Goal: Task Accomplishment & Management: Complete application form

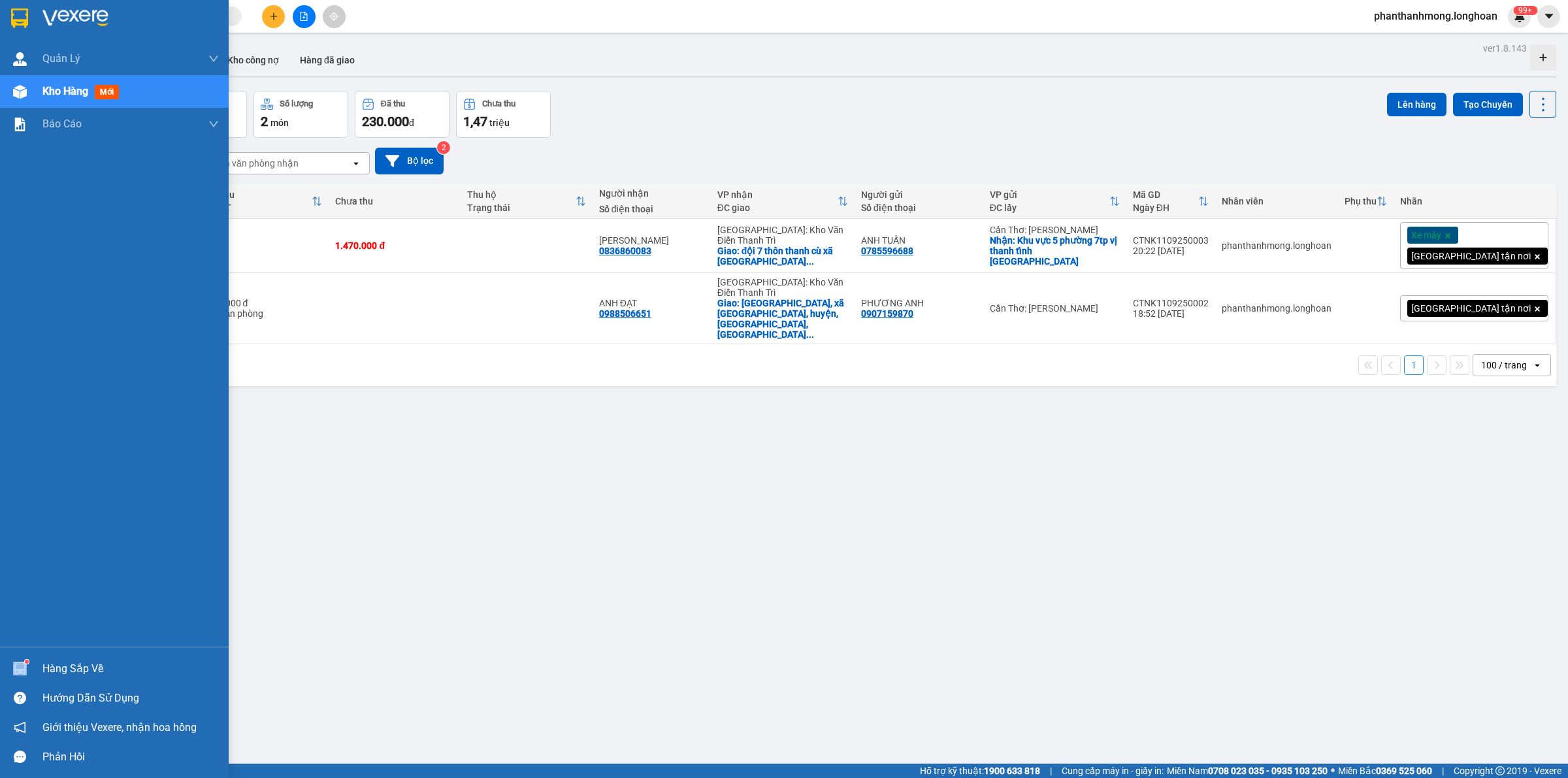
click at [21, 662] on span at bounding box center [19, 669] width 14 height 14
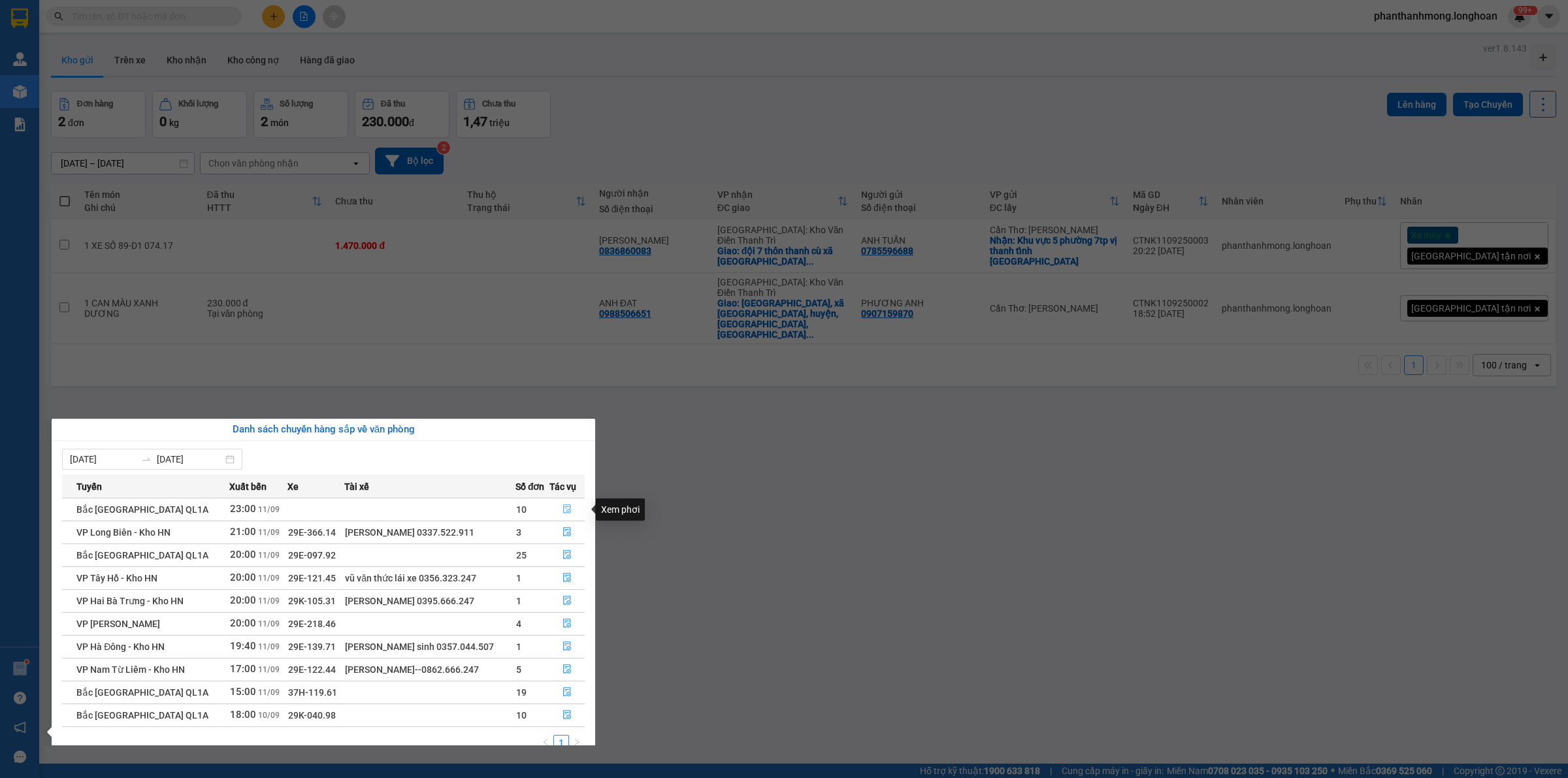
click at [565, 509] on icon "file-done" at bounding box center [566, 509] width 9 height 9
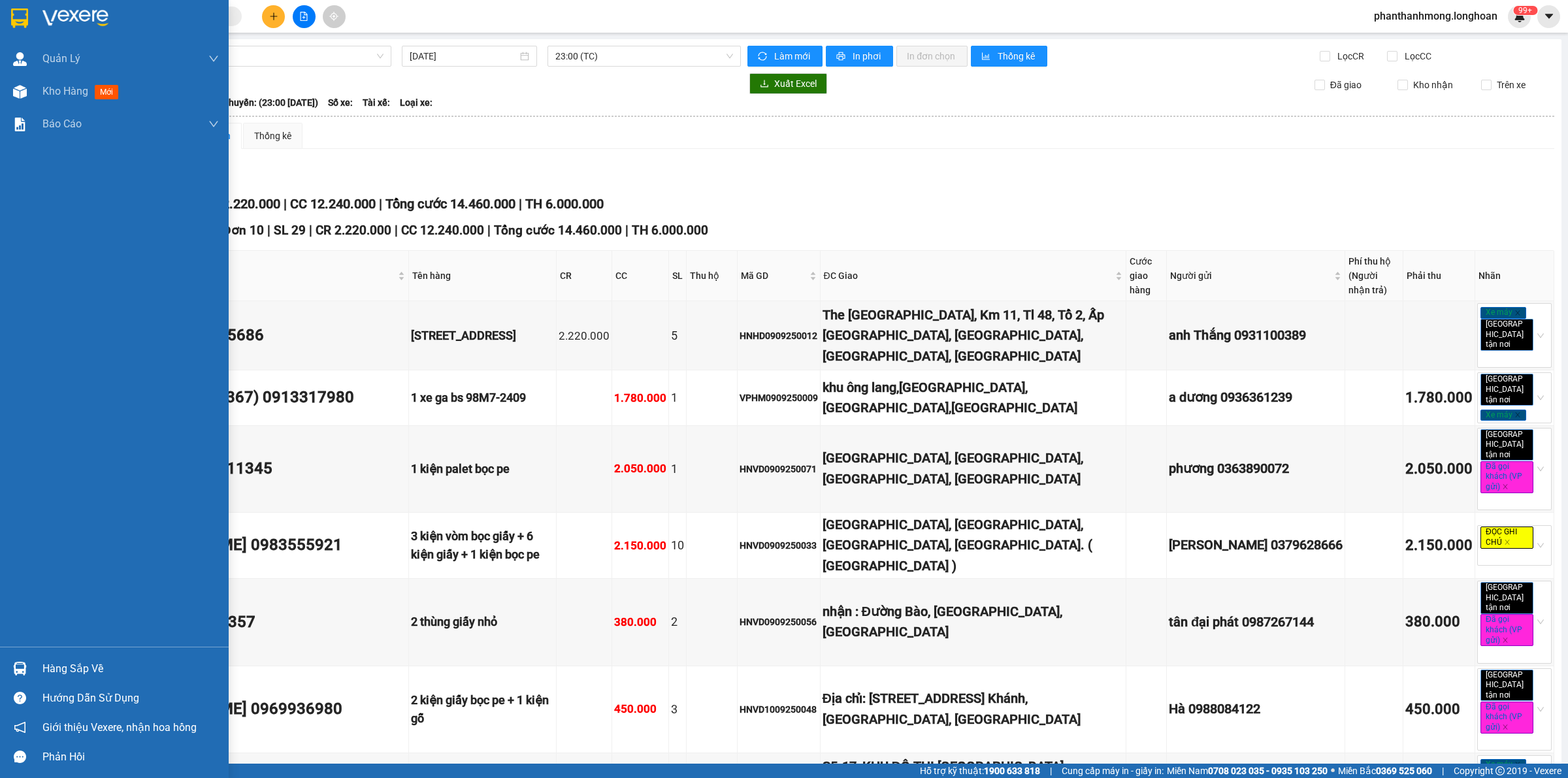
click at [19, 19] on img at bounding box center [19, 19] width 17 height 19
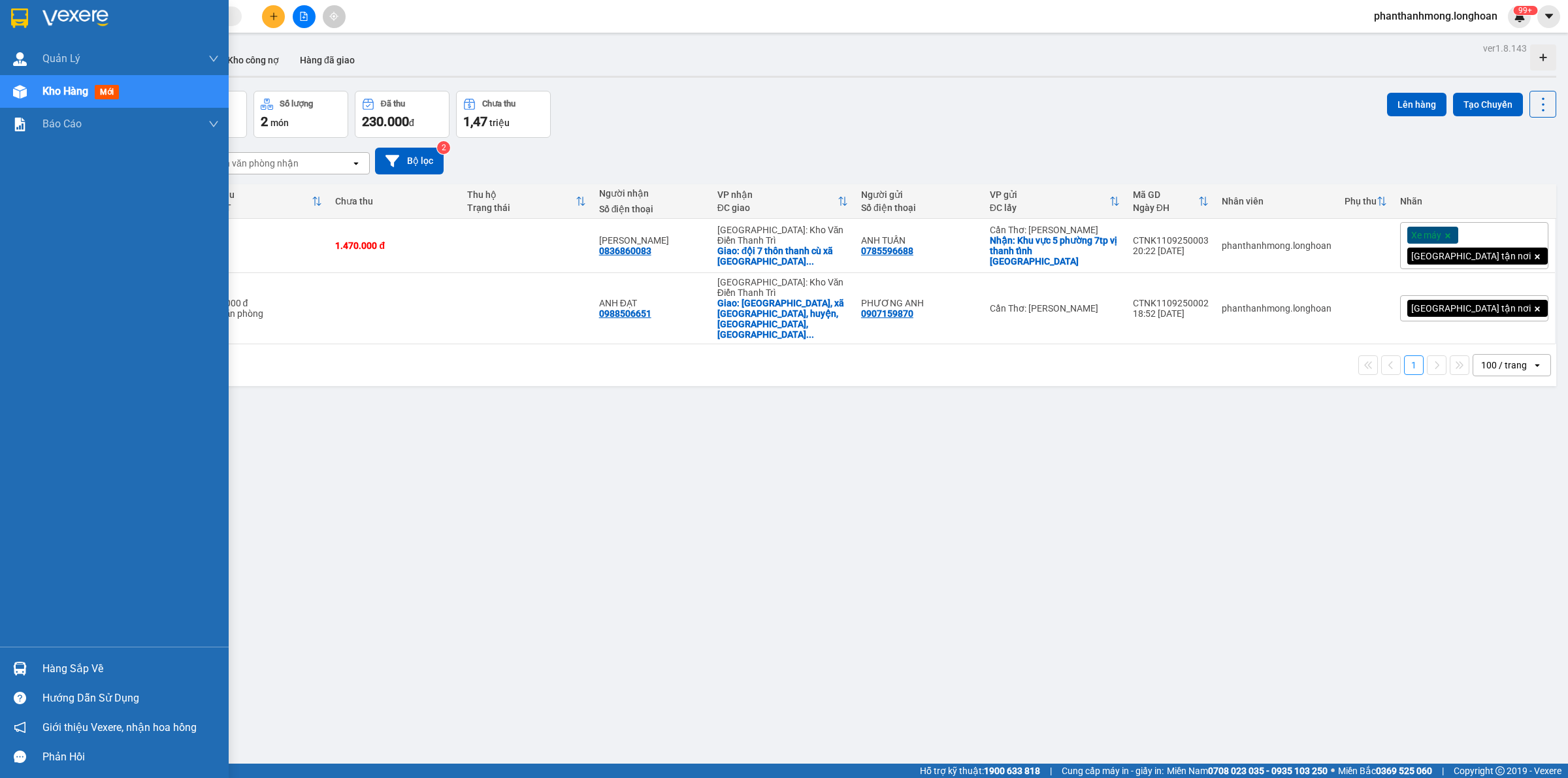
click at [24, 652] on div "Hàng sắp về Hướng dẫn sử dụng Giới thiệu Vexere, nhận hoa hồng Phản hồi" at bounding box center [114, 710] width 229 height 125
click at [19, 665] on img at bounding box center [19, 669] width 14 height 14
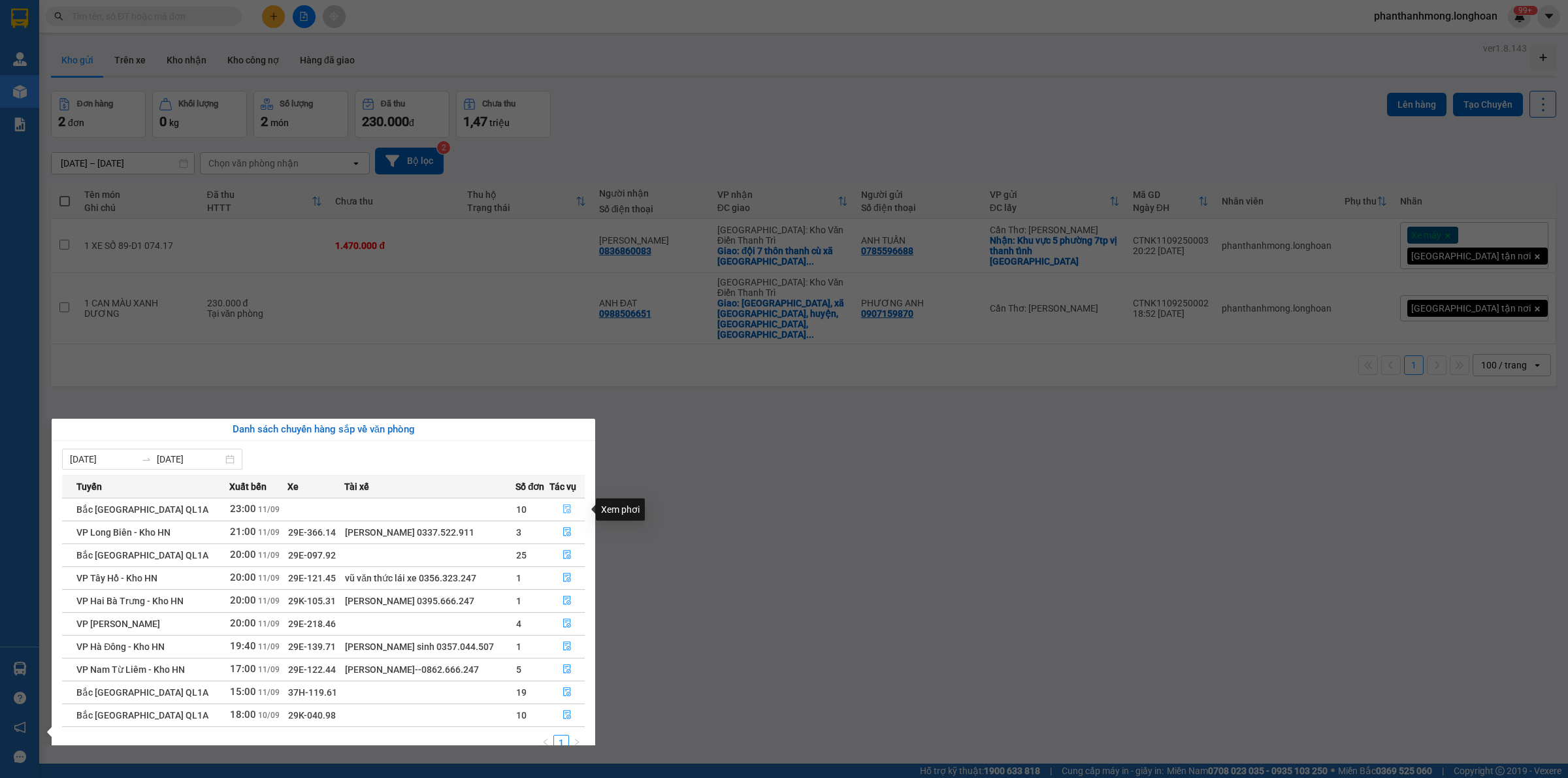
click at [563, 514] on icon "file-done" at bounding box center [567, 509] width 8 height 9
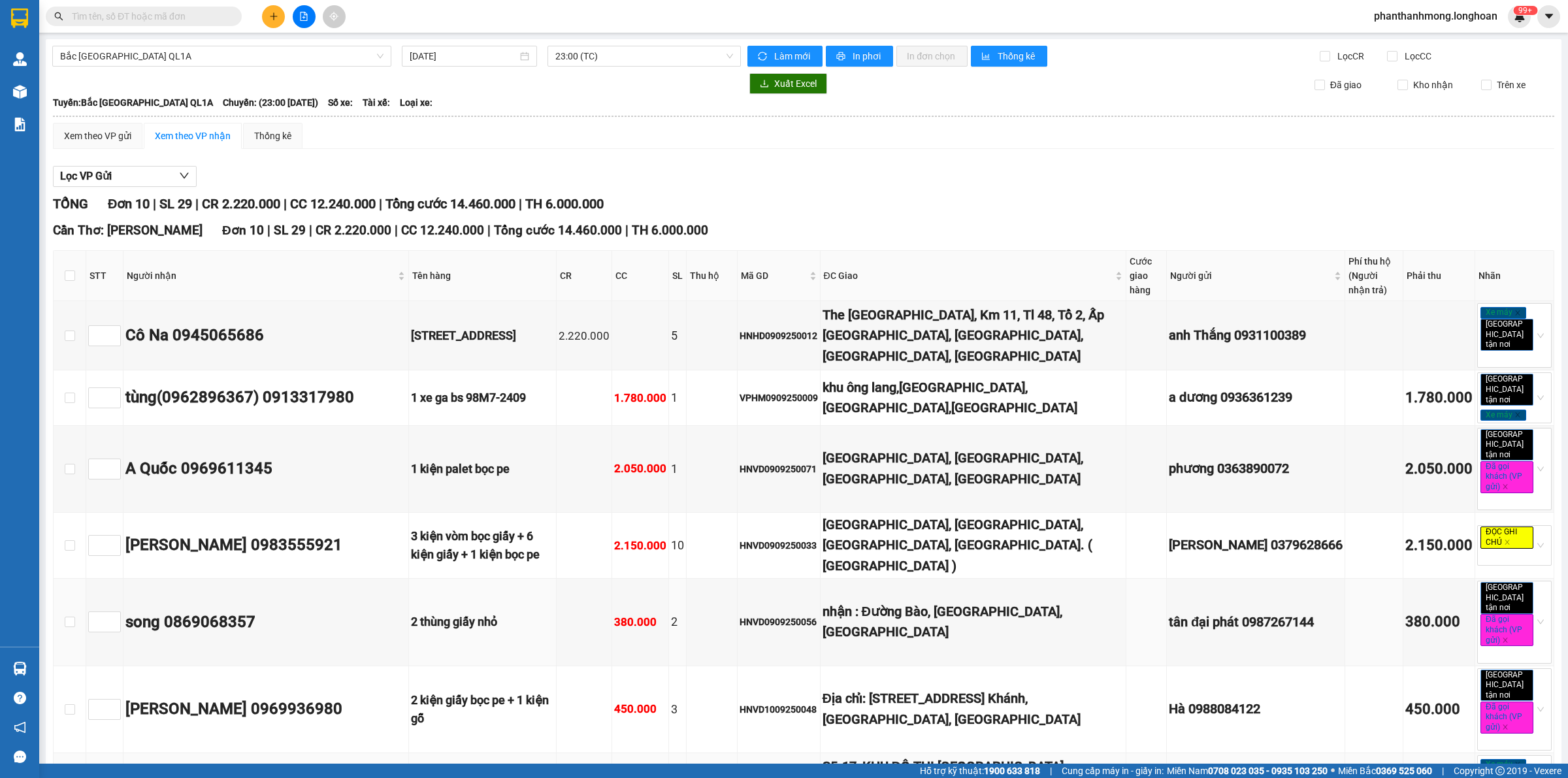
scroll to position [197, 0]
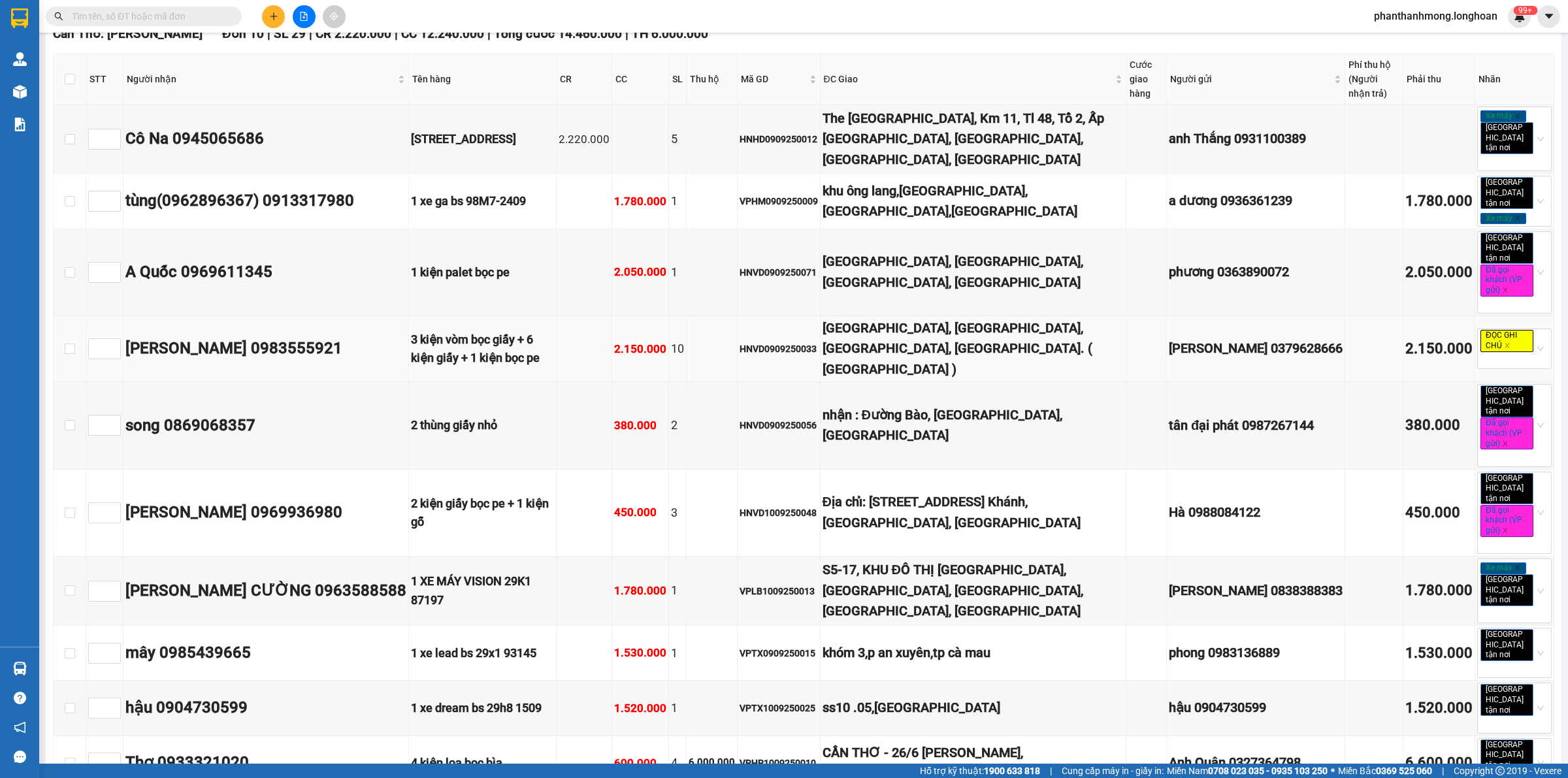
click at [740, 342] on div "HNVD0909250033" at bounding box center [779, 349] width 78 height 15
copy div "HNVD0909250033"
click at [145, 10] on input "text" at bounding box center [149, 16] width 154 height 15
paste input "HNVD0909250033"
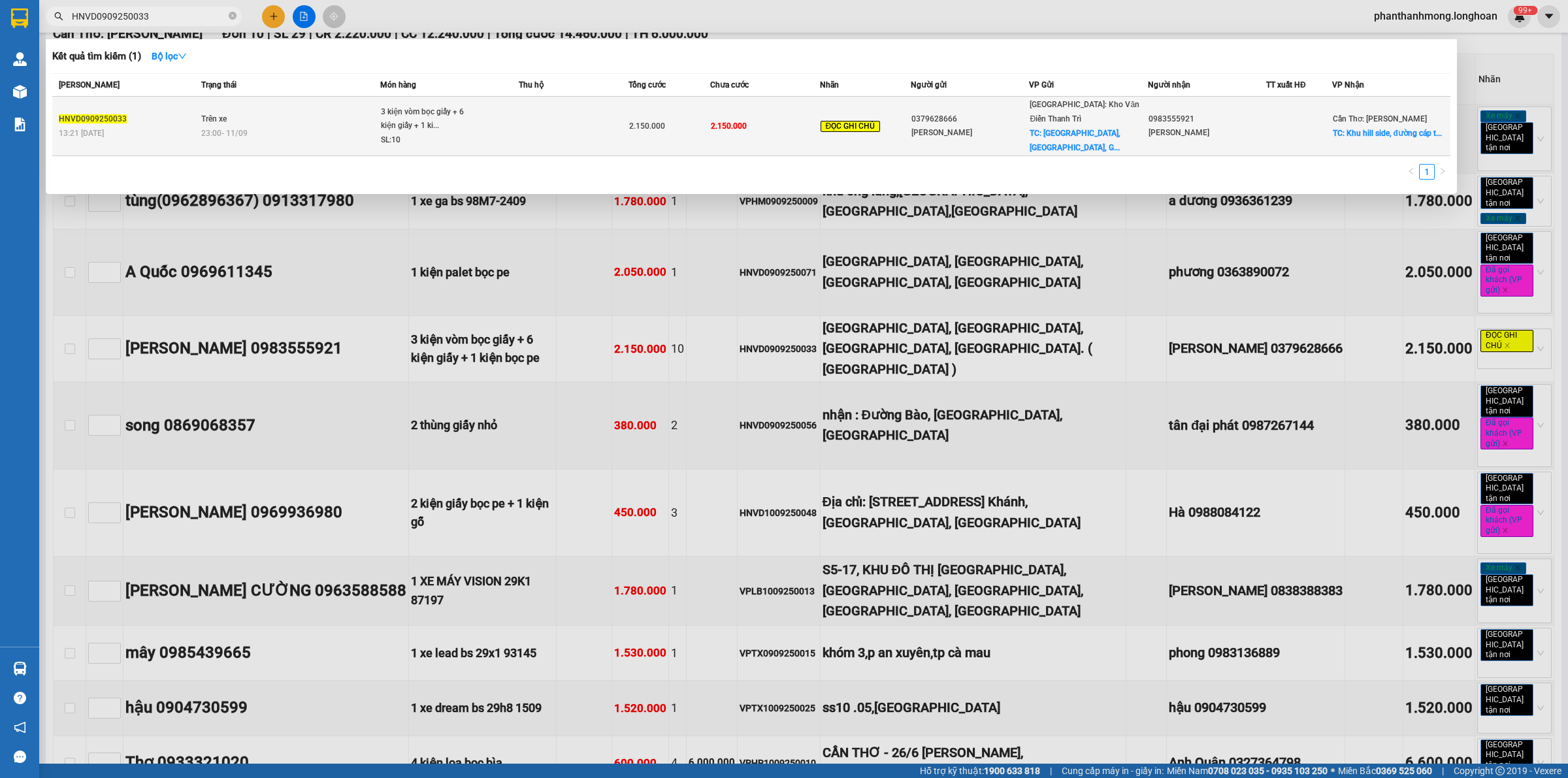
type input "HNVD0909250033"
click at [447, 112] on div "3 kiện vòm bọc giấy + 6 kiện giấy + 1 ki..." at bounding box center [430, 119] width 98 height 28
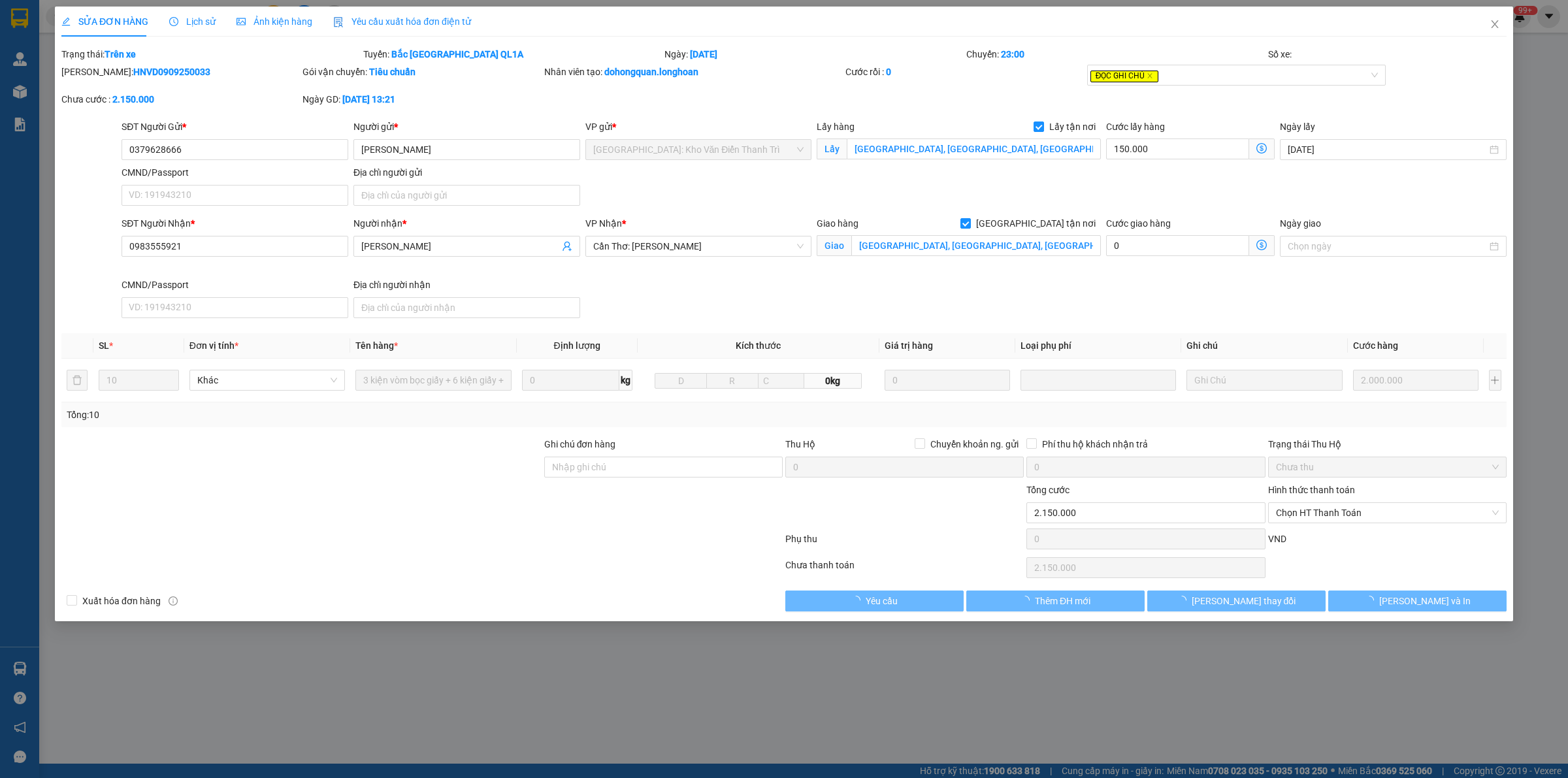
type input "0379628666"
type input "[PERSON_NAME]"
checkbox input "true"
type input "[GEOGRAPHIC_DATA], [GEOGRAPHIC_DATA], [GEOGRAPHIC_DATA], [GEOGRAPHIC_DATA]"
type input "0983555921"
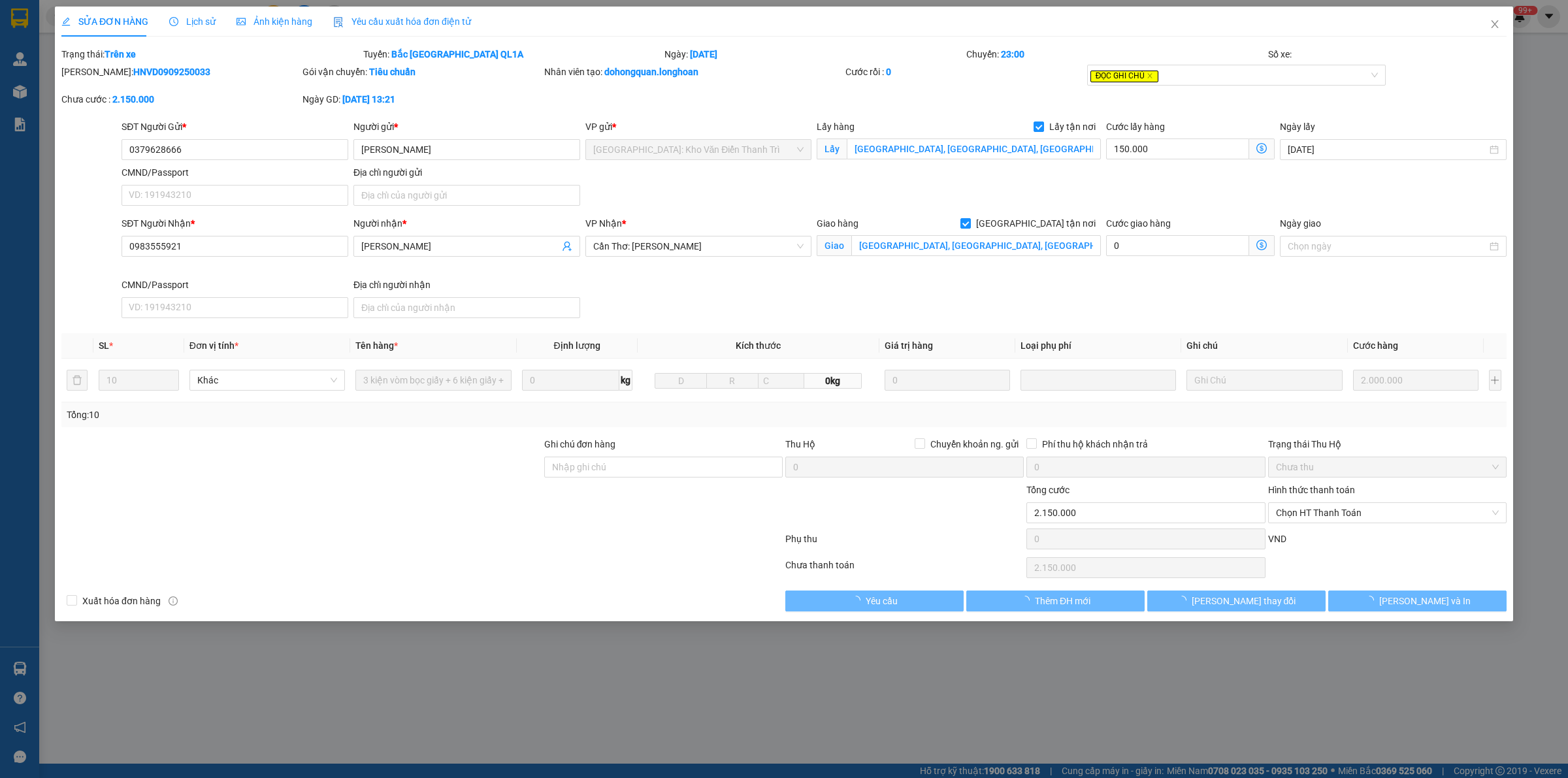
type input "[PERSON_NAME]"
checkbox input "true"
type input "[GEOGRAPHIC_DATA], [GEOGRAPHIC_DATA], [GEOGRAPHIC_DATA], [GEOGRAPHIC_DATA]. ( […"
type input "2.150.000"
